Goal: Transaction & Acquisition: Purchase product/service

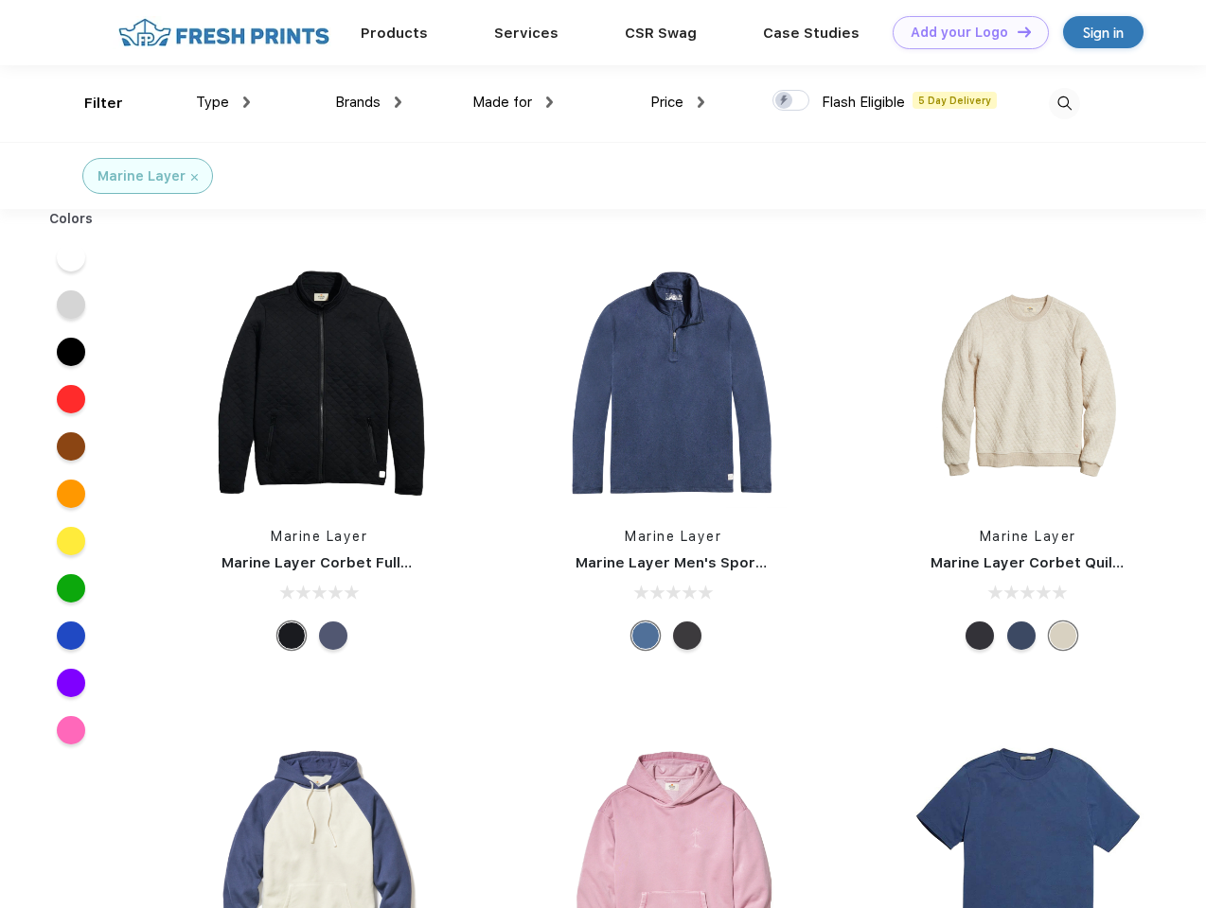
click at [963, 32] on link "Add your Logo Design Tool" at bounding box center [970, 32] width 156 height 33
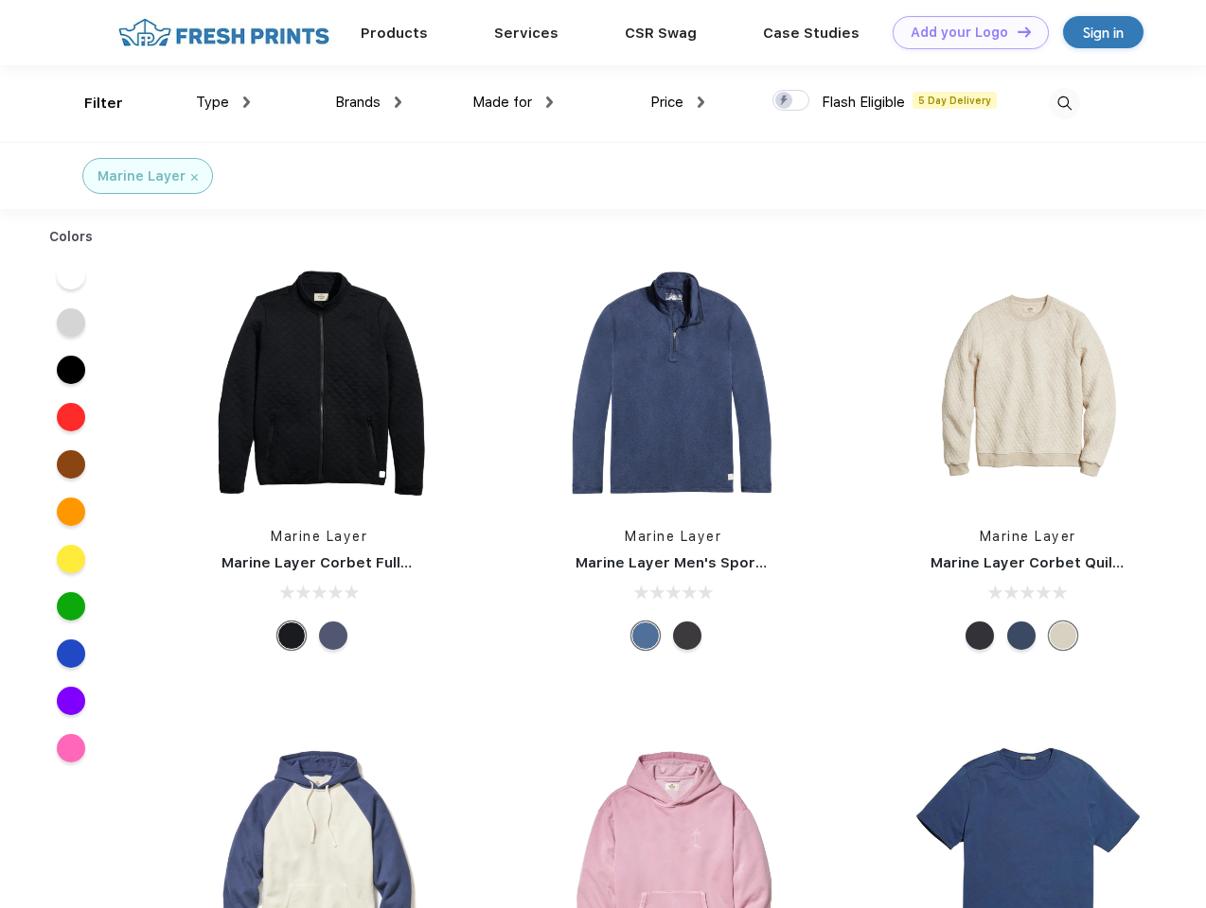
click at [0, 0] on div "Design Tool" at bounding box center [0, 0] width 0 height 0
click at [1015, 31] on link "Add your Logo Design Tool" at bounding box center [970, 32] width 156 height 33
click at [91, 103] on div "Filter" at bounding box center [103, 104] width 39 height 22
click at [223, 102] on span "Type" at bounding box center [212, 102] width 33 height 17
click at [368, 102] on span "Brands" at bounding box center [357, 102] width 45 height 17
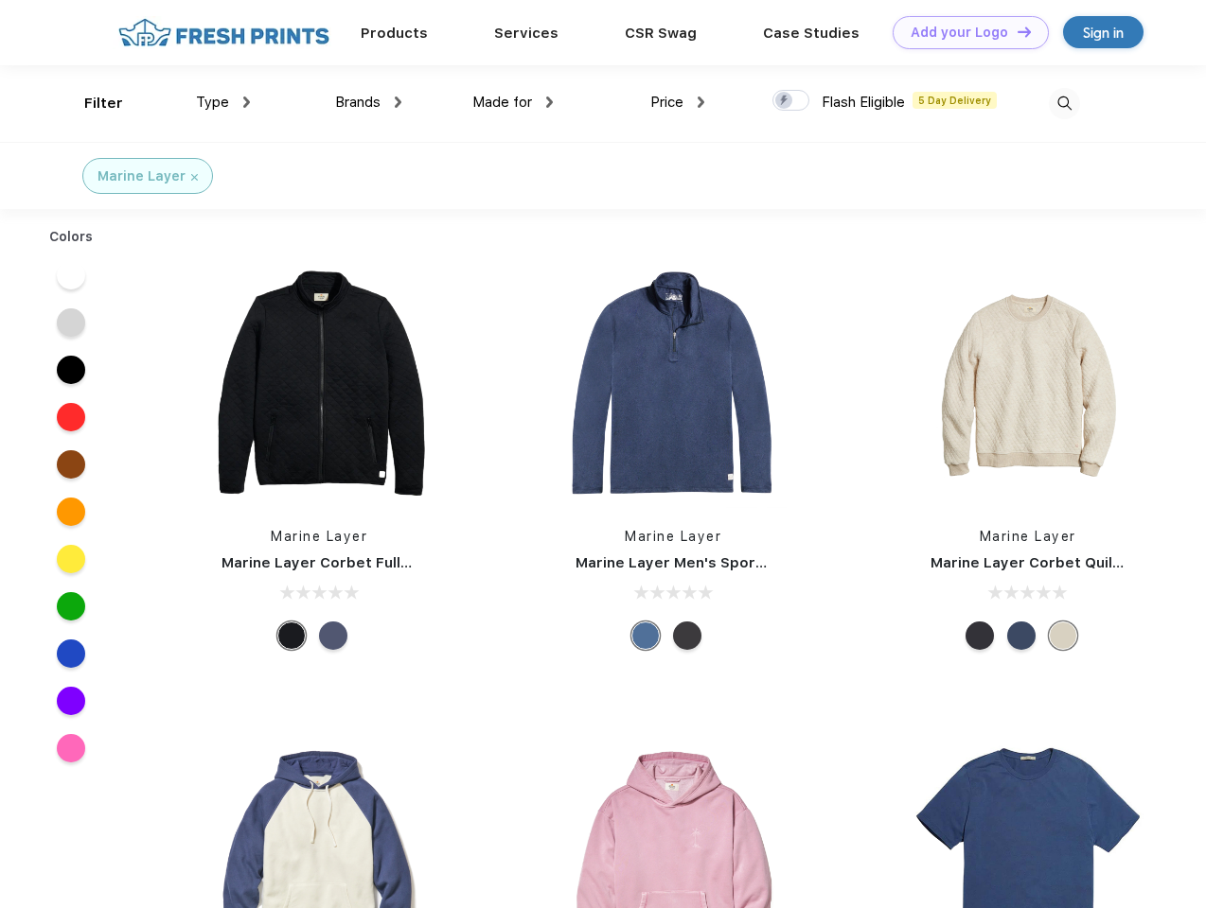
click at [513, 102] on span "Made for" at bounding box center [502, 102] width 60 height 17
click at [678, 102] on span "Price" at bounding box center [666, 102] width 33 height 17
click at [791, 101] on div at bounding box center [790, 100] width 37 height 21
click at [785, 101] on input "checkbox" at bounding box center [778, 95] width 12 height 12
click at [1064, 103] on img at bounding box center [1064, 103] width 31 height 31
